Goal: Information Seeking & Learning: Learn about a topic

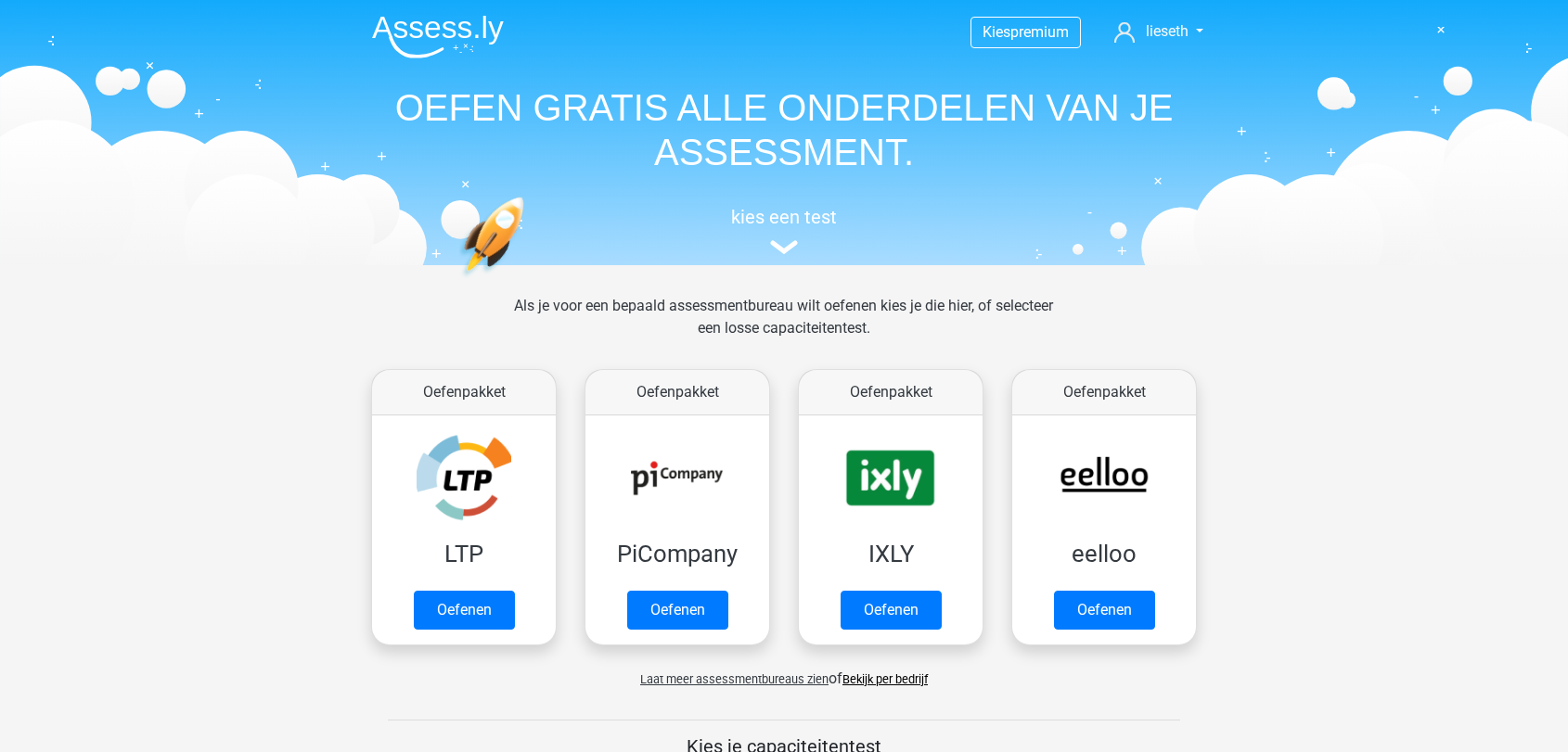
scroll to position [788, 0]
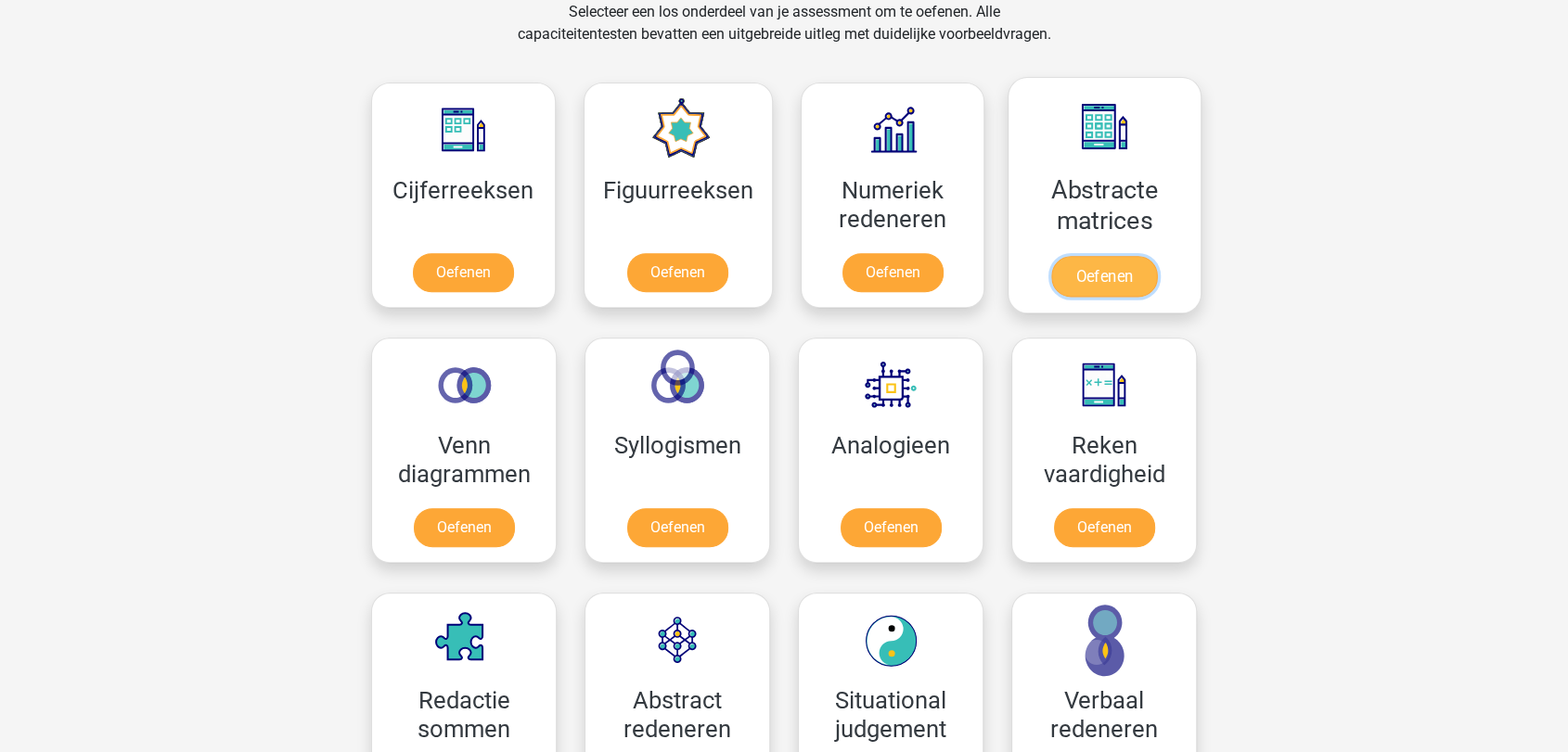
click at [1077, 256] on link "Oefenen" at bounding box center [1104, 277] width 106 height 41
click at [1118, 256] on link "Oefenen" at bounding box center [1104, 277] width 106 height 41
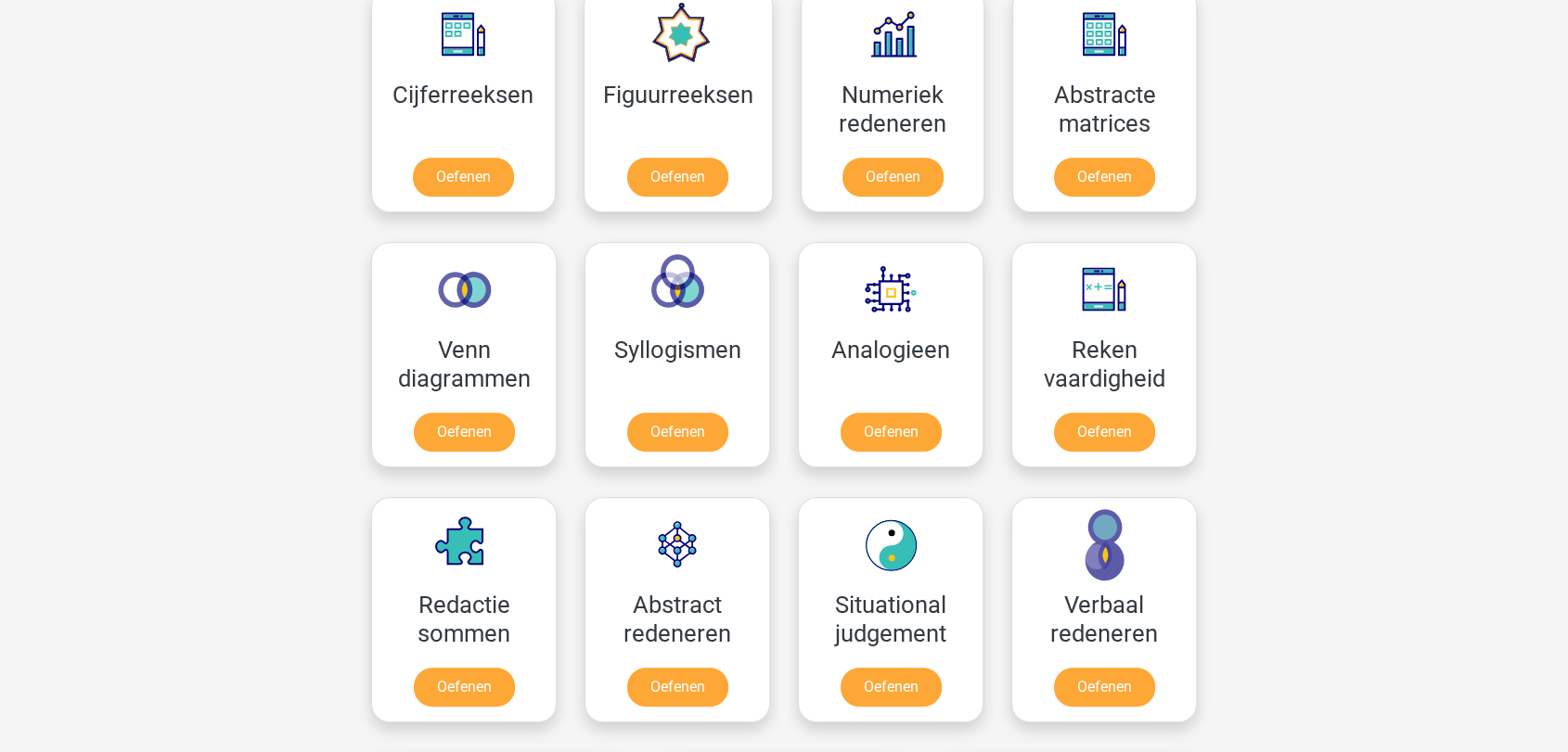
scroll to position [994, 0]
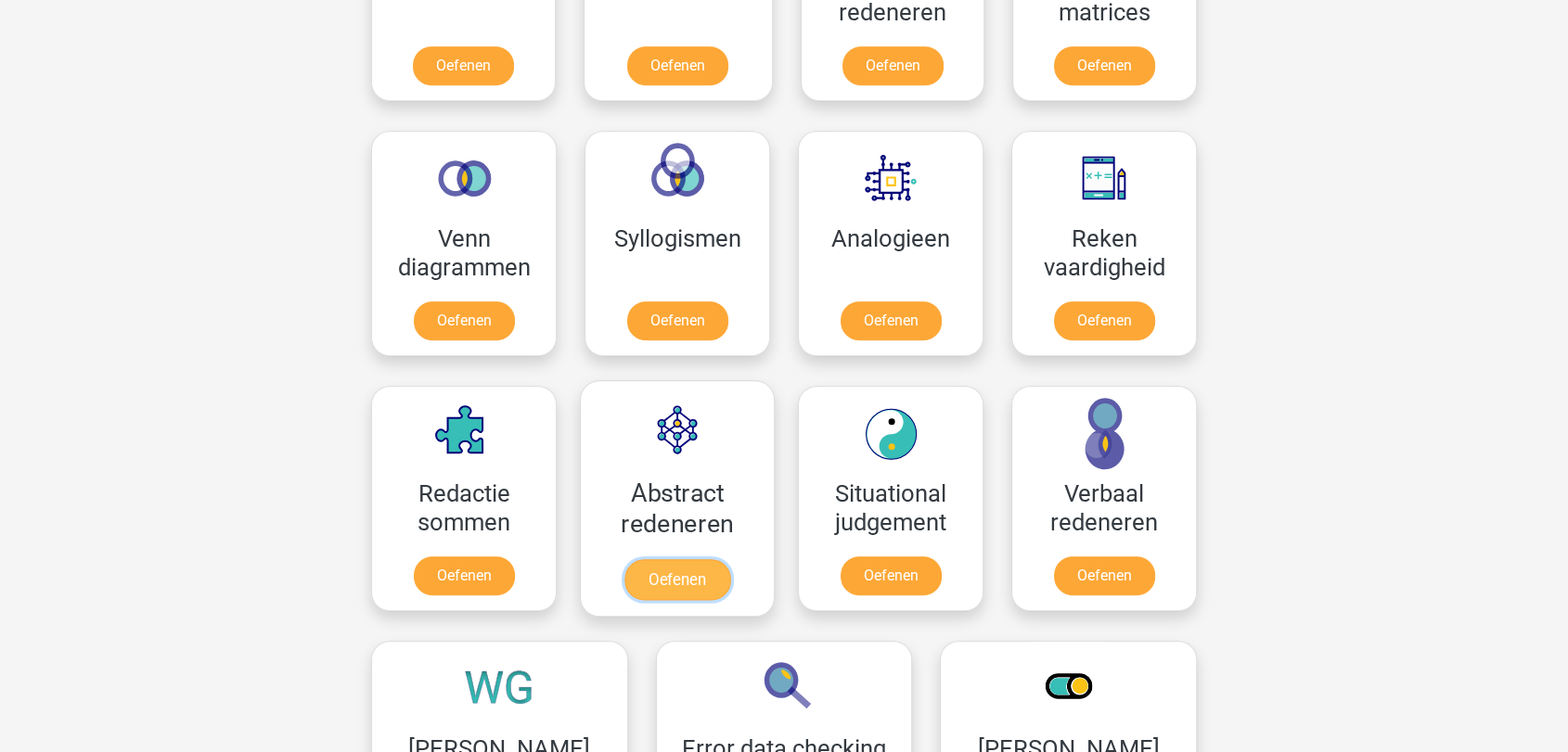
click at [650, 559] on link "Oefenen" at bounding box center [677, 580] width 106 height 41
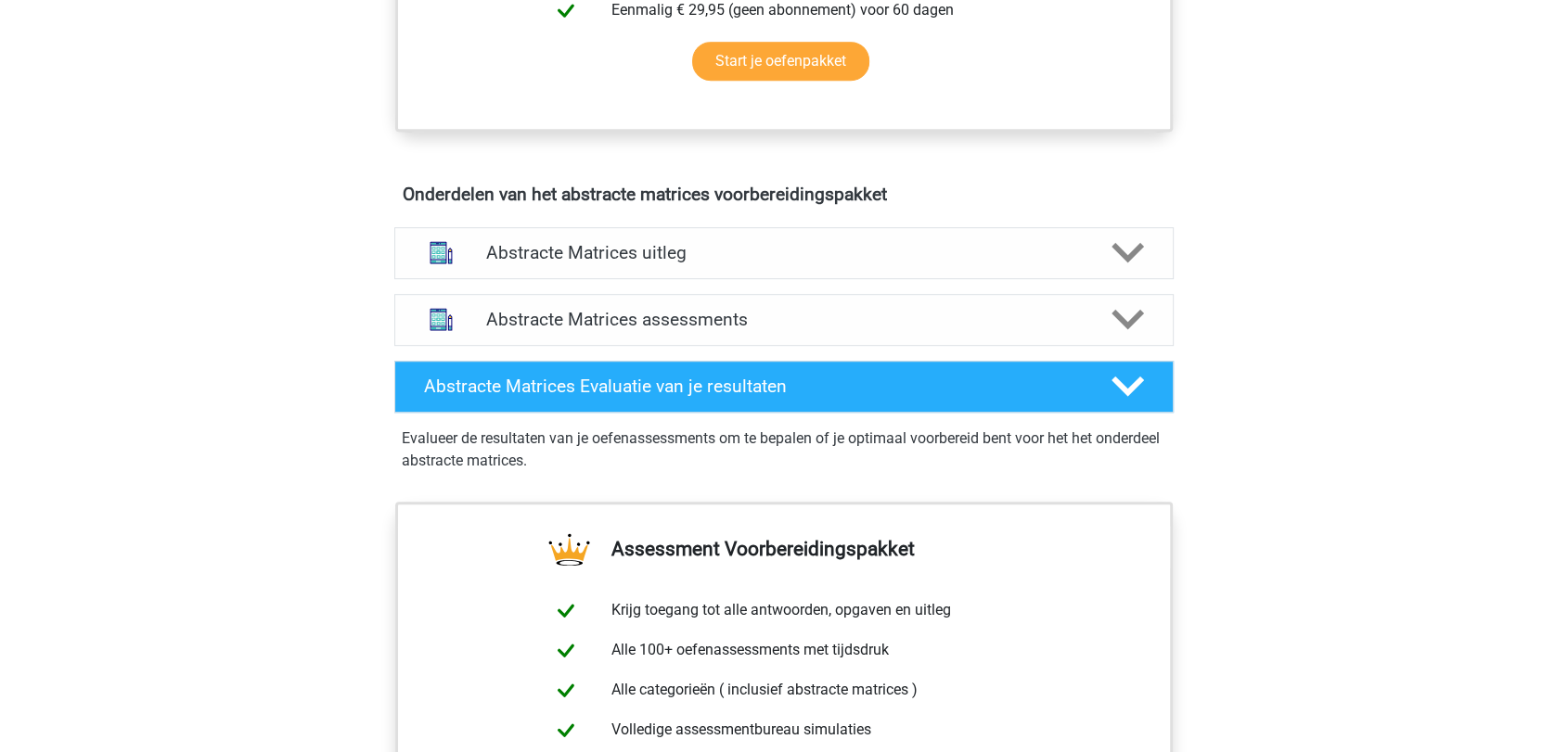
scroll to position [823, 0]
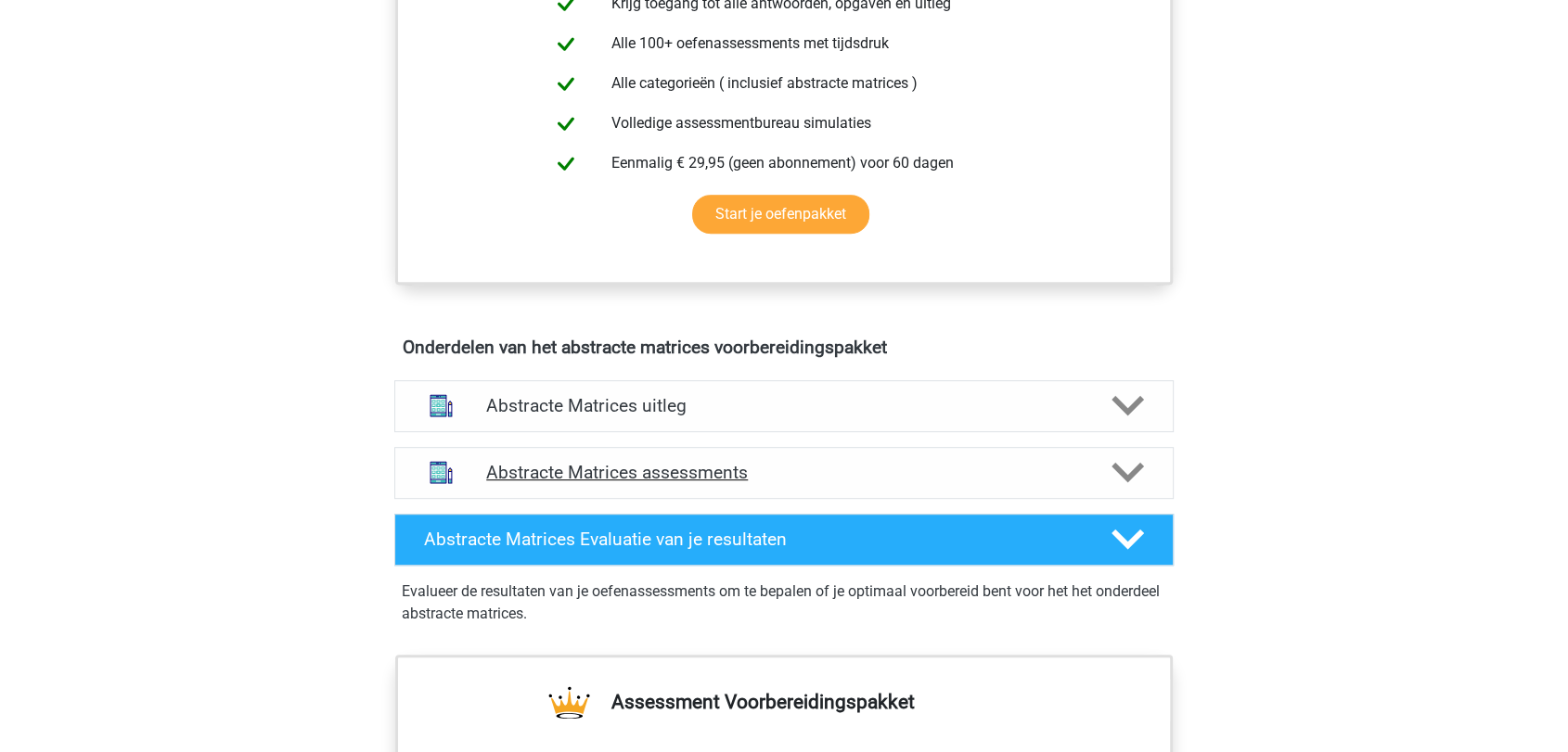
click at [1120, 477] on icon at bounding box center [1127, 472] width 33 height 33
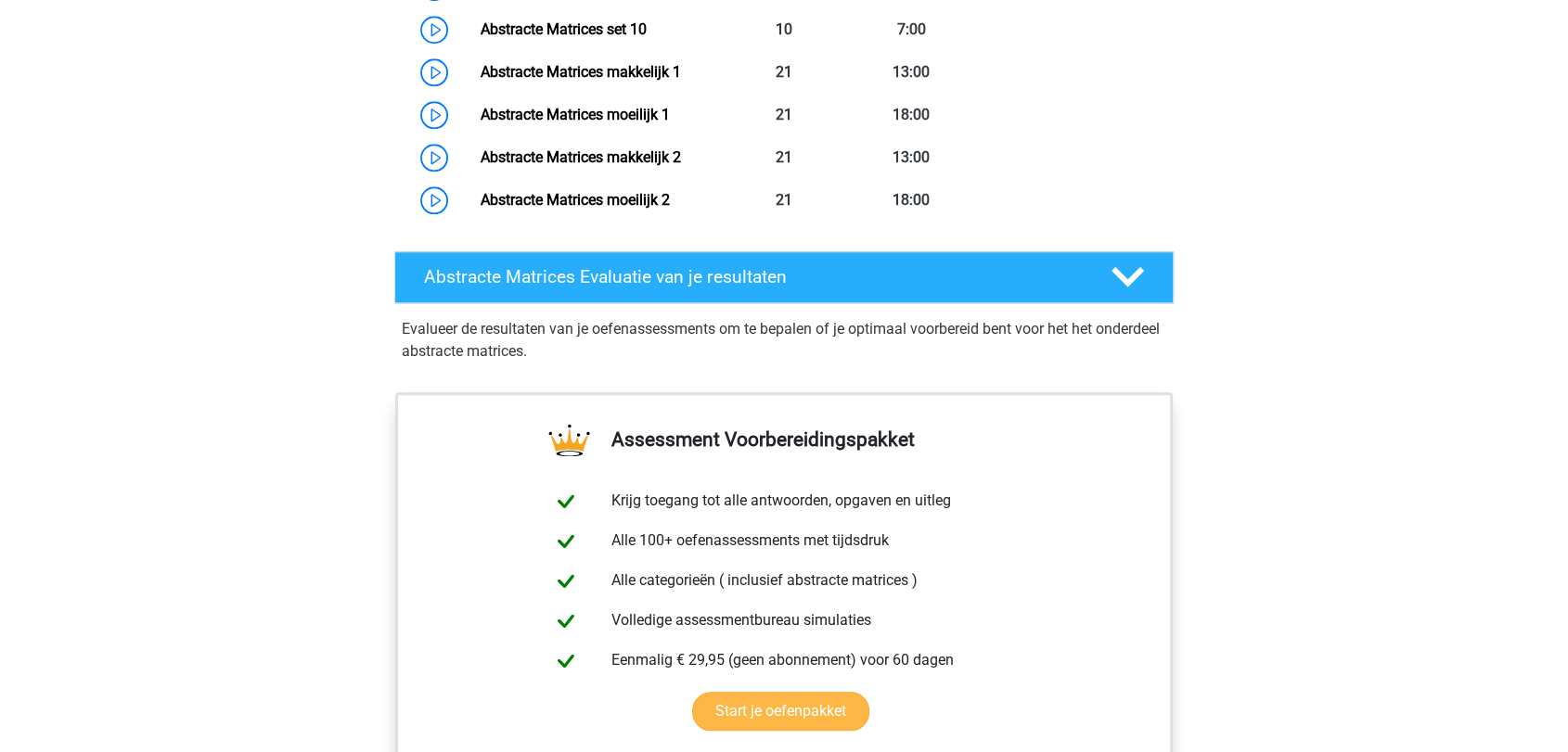
scroll to position [1854, 0]
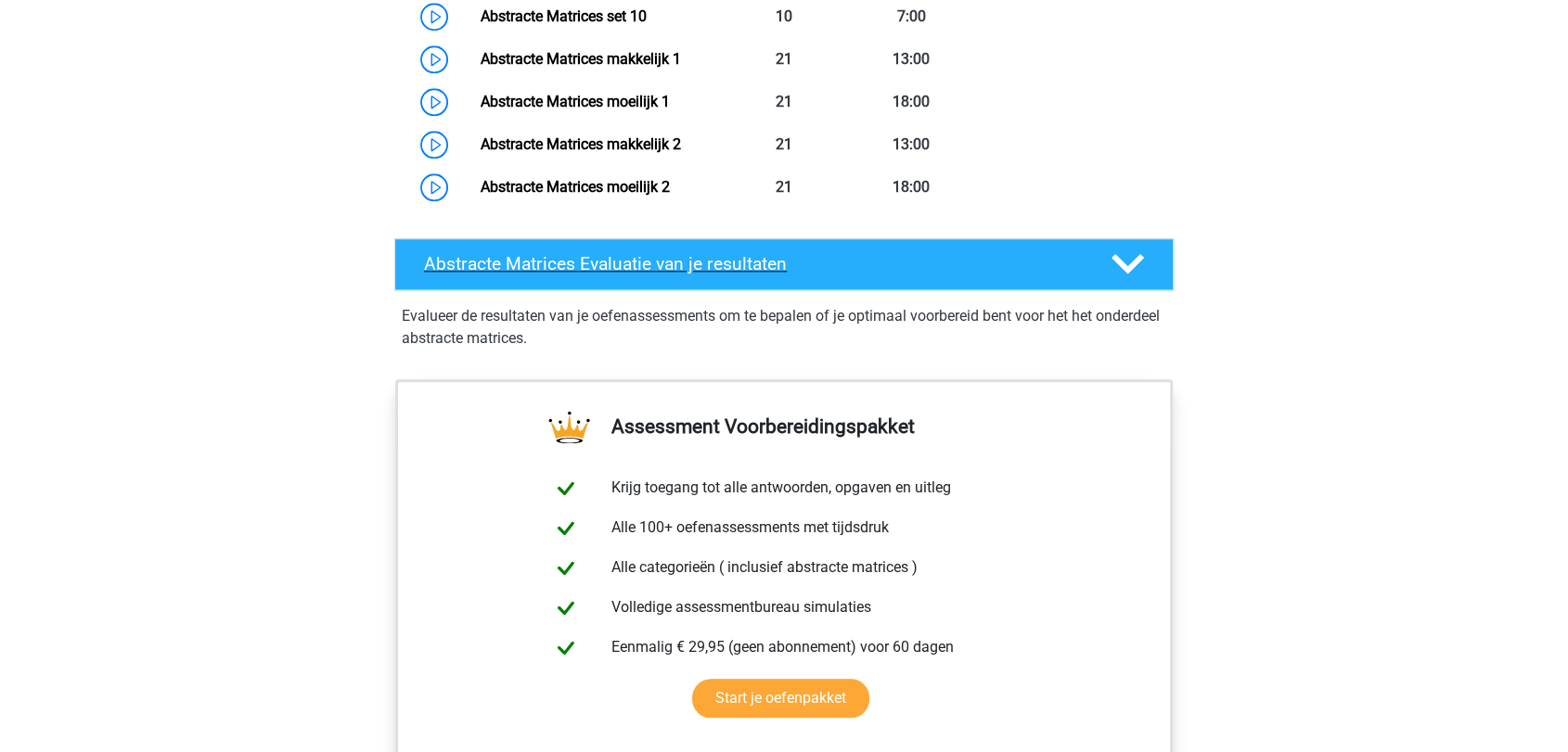
click at [1136, 253] on icon at bounding box center [1127, 264] width 33 height 33
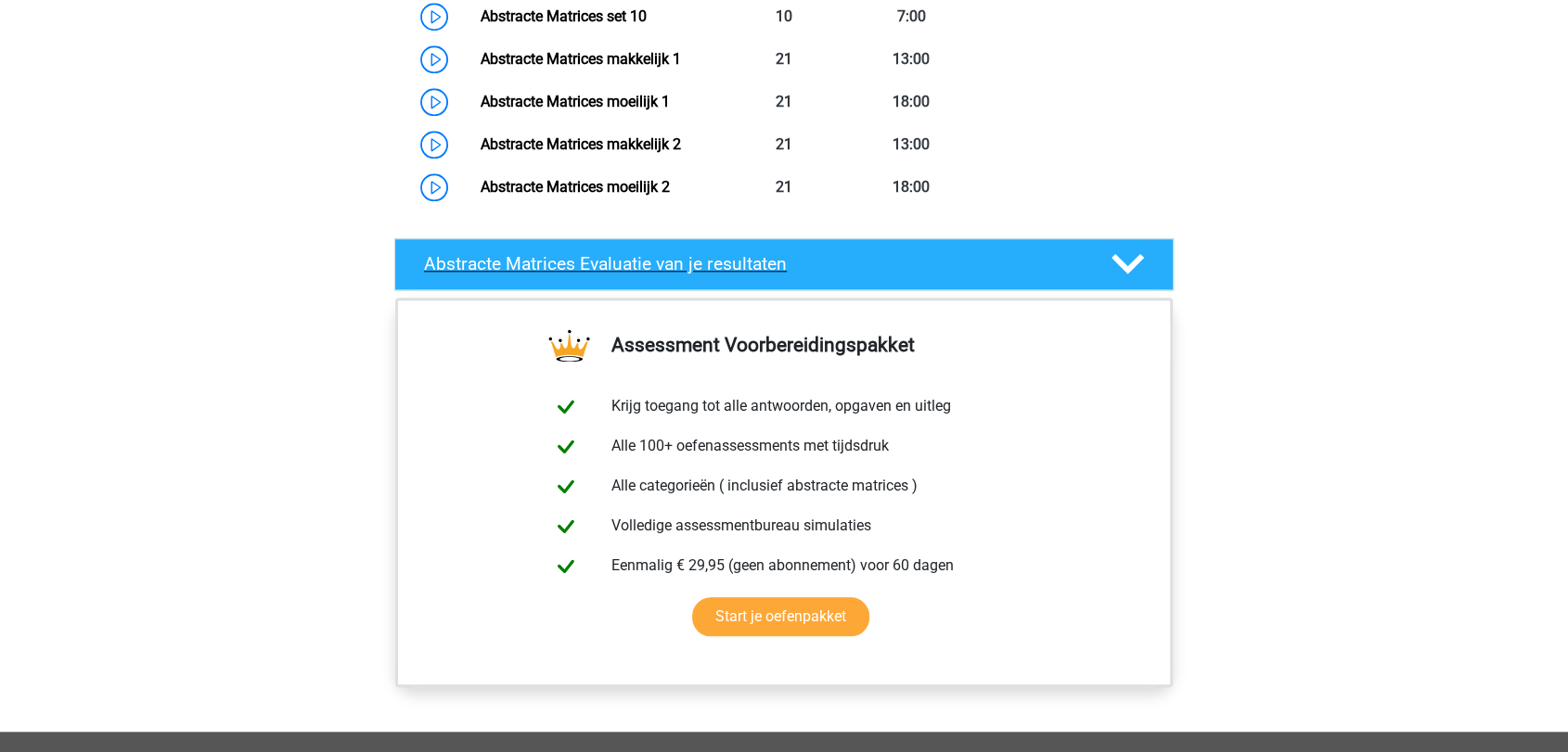
click at [1136, 253] on icon at bounding box center [1127, 264] width 33 height 33
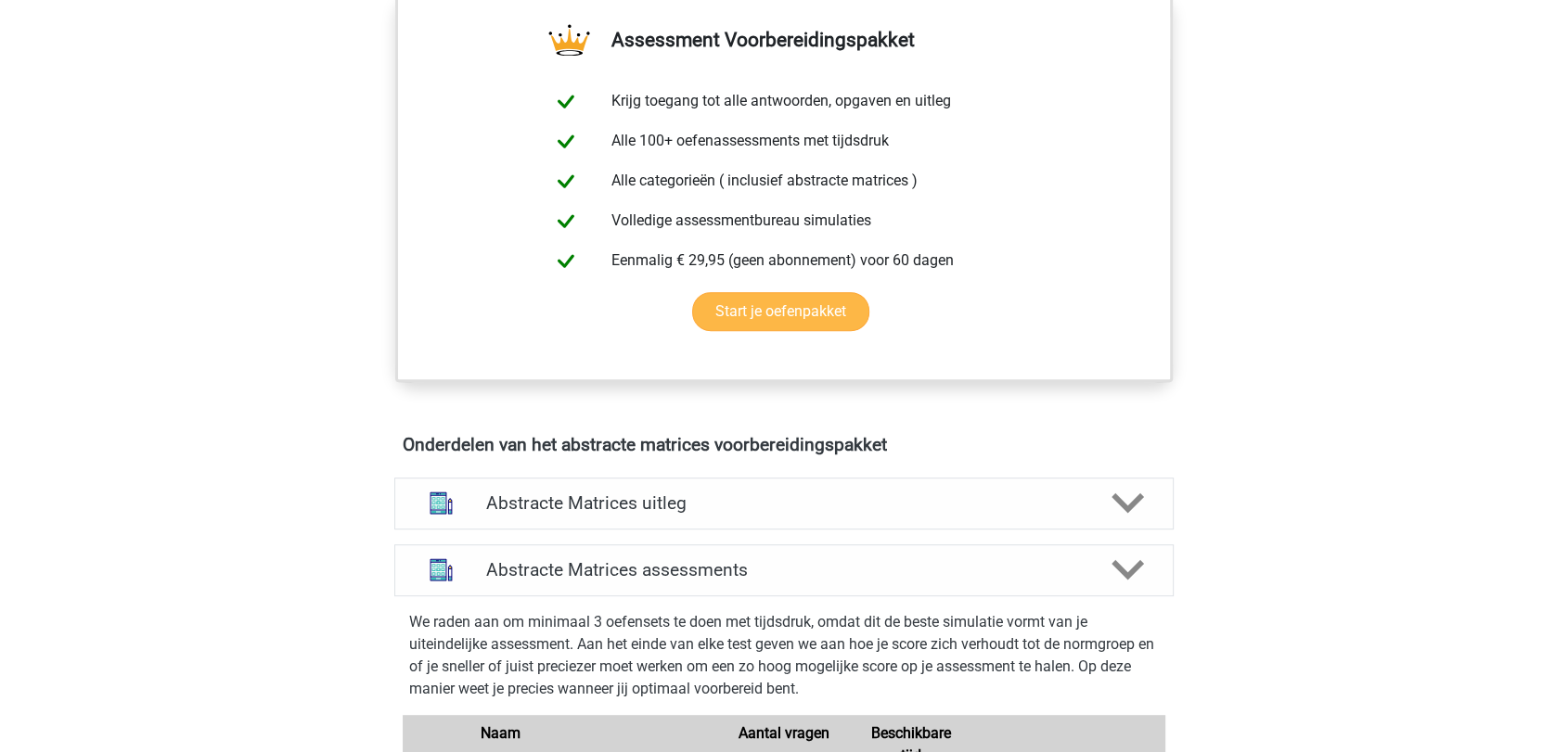
scroll to position [720, 0]
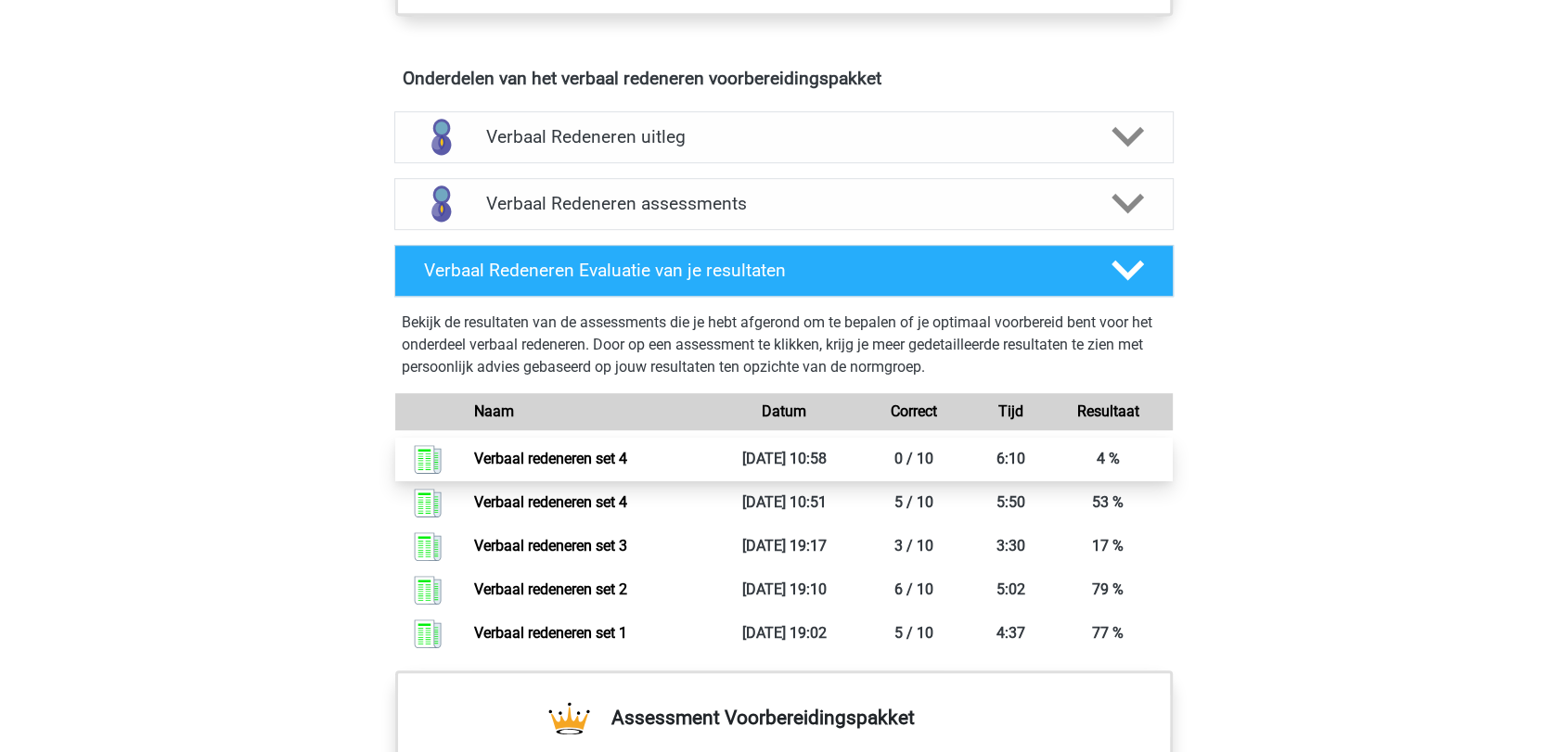
scroll to position [928, 0]
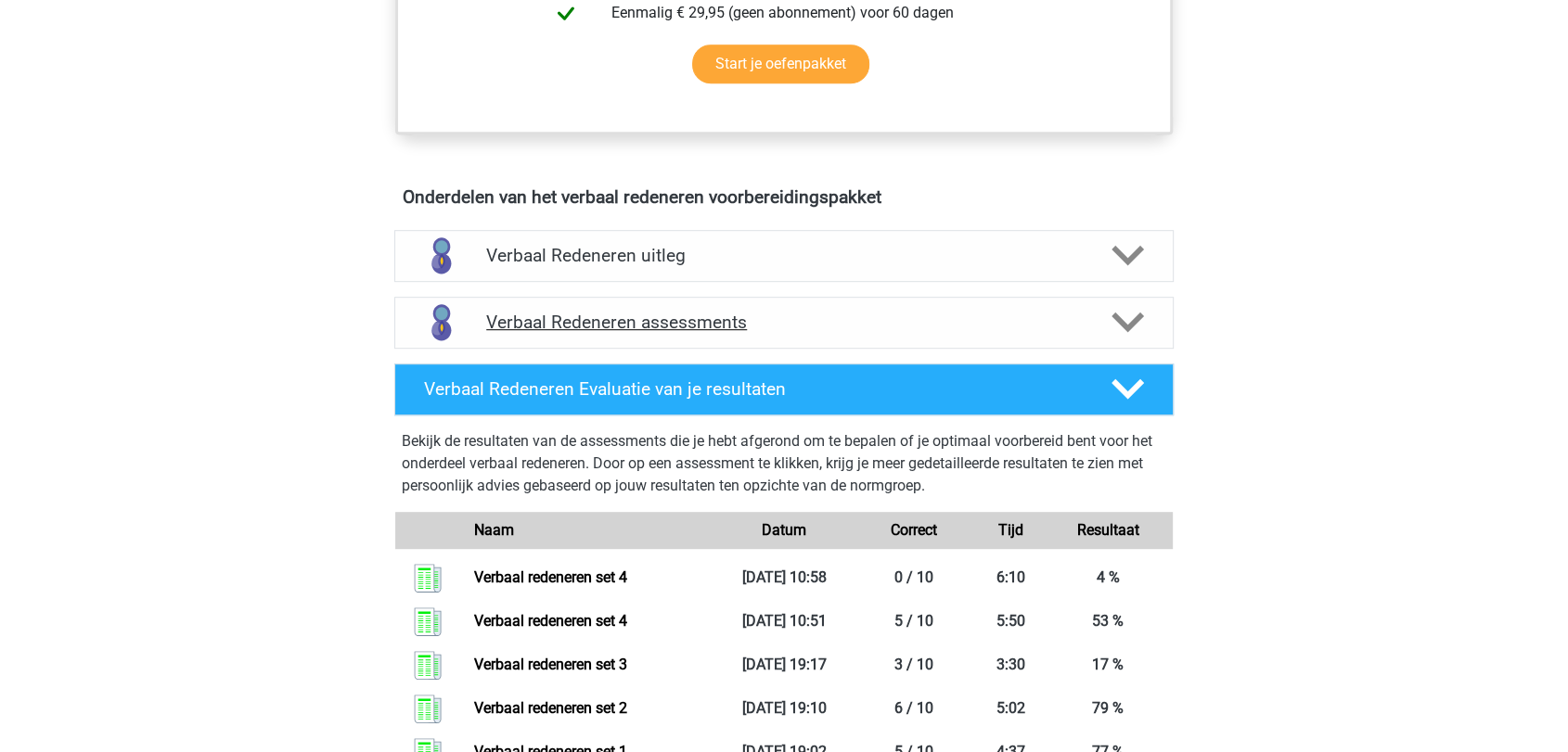
click at [1125, 320] on icon at bounding box center [1127, 322] width 33 height 33
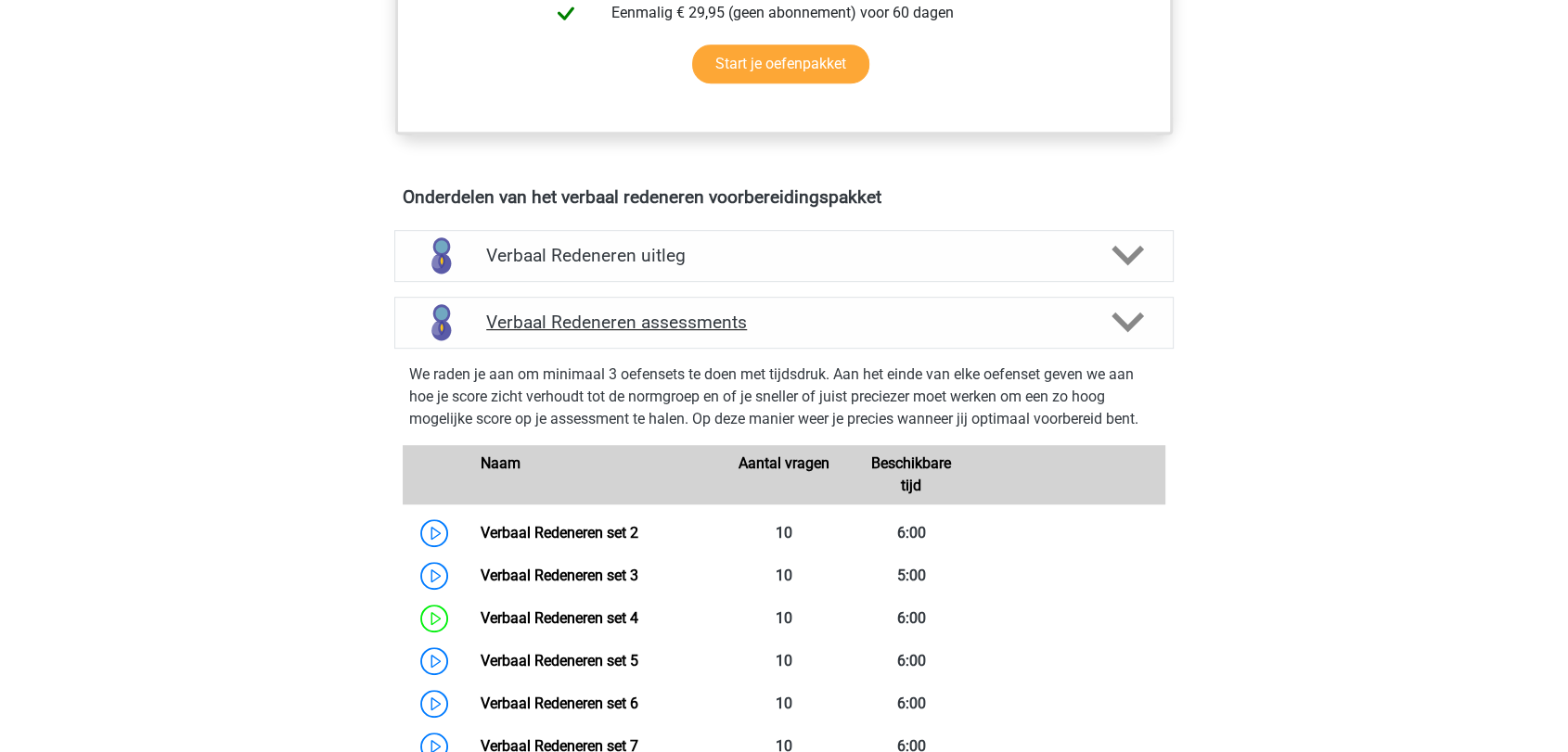
click at [1125, 321] on icon at bounding box center [1127, 322] width 33 height 33
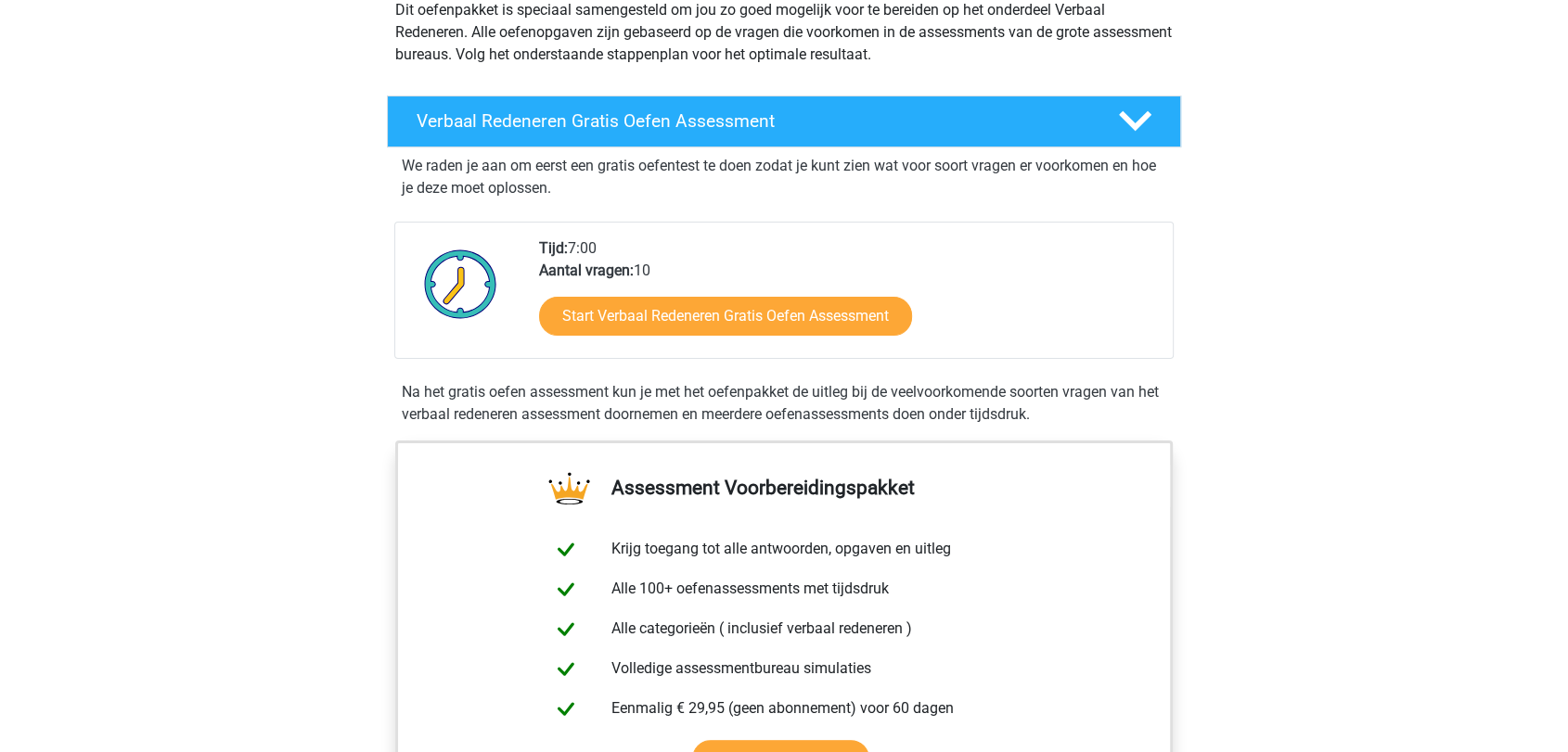
scroll to position [0, 0]
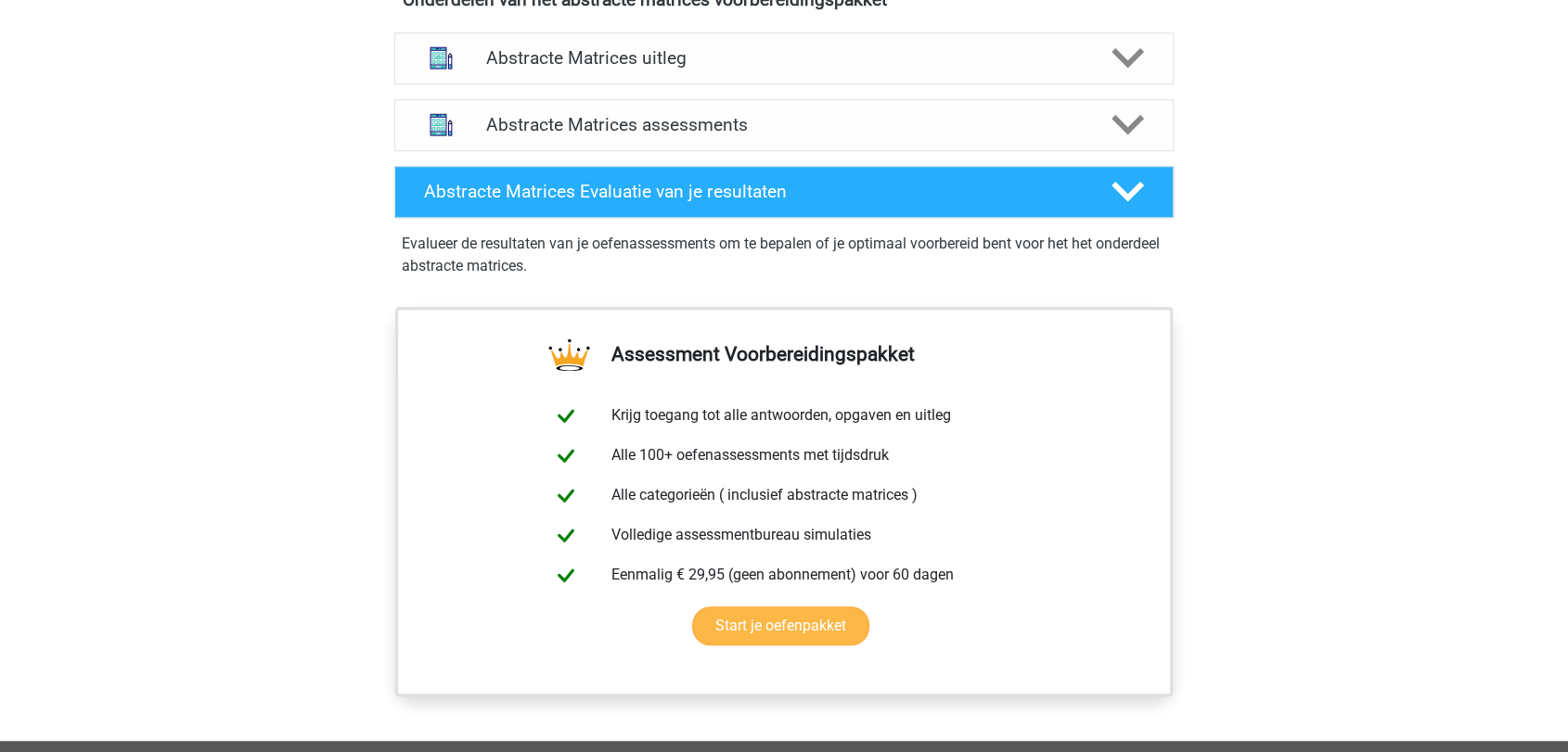
scroll to position [928, 0]
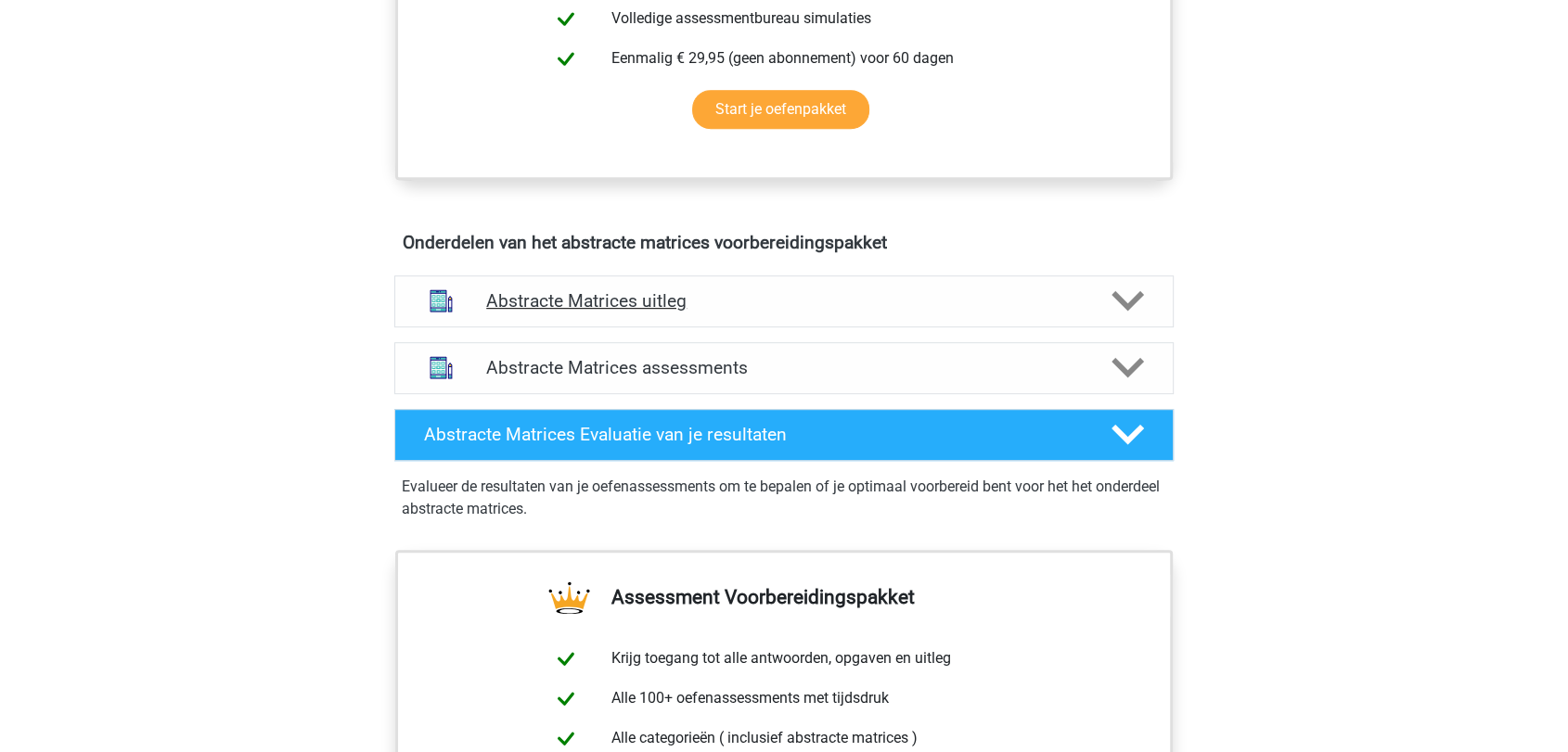
click at [602, 298] on h4 "Abstracte Matrices uitleg" at bounding box center [784, 300] width 596 height 22
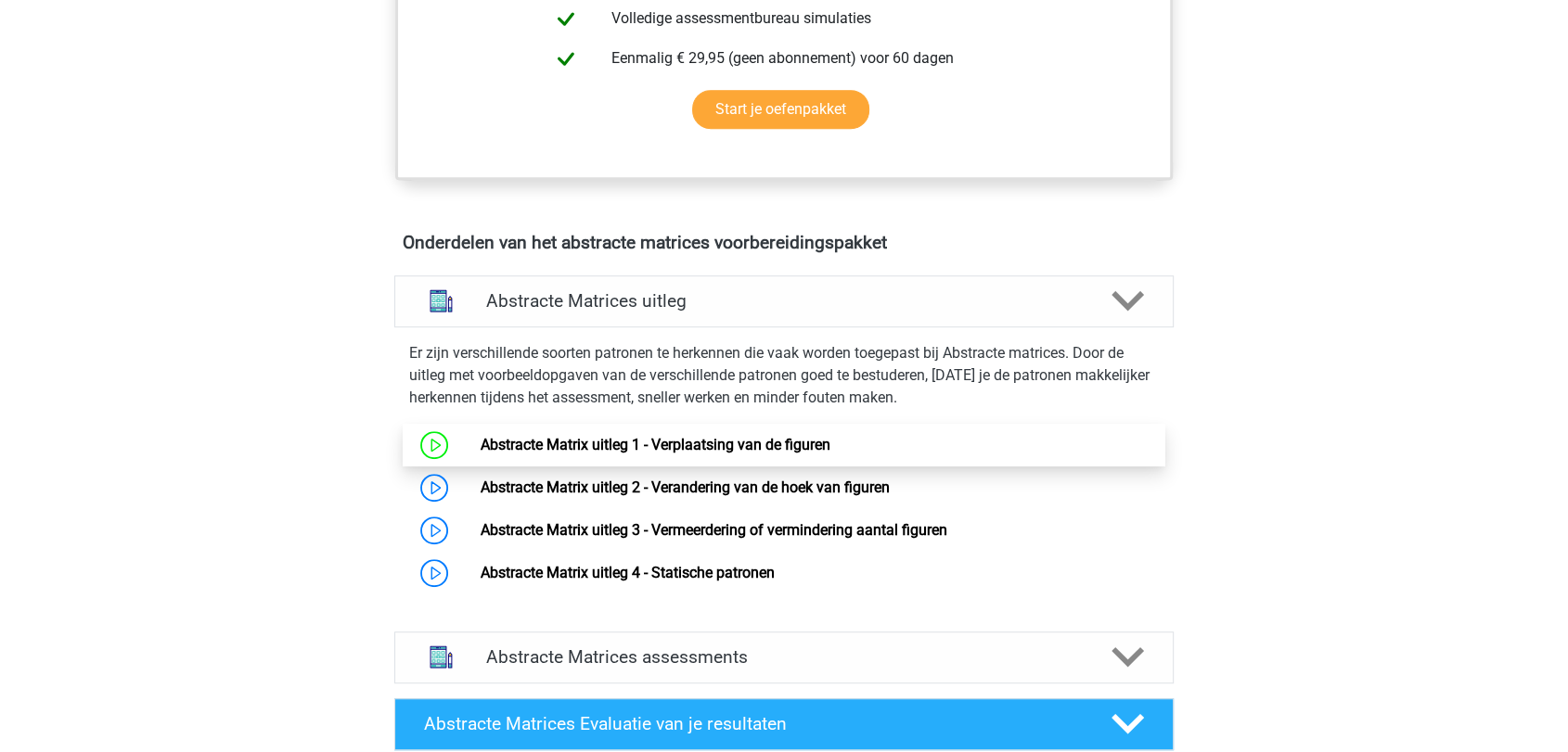
click at [587, 448] on link "Abstracte Matrix uitleg 1 - Verplaatsing van de figuren" at bounding box center [655, 444] width 350 height 18
